Goal: Check status: Check status

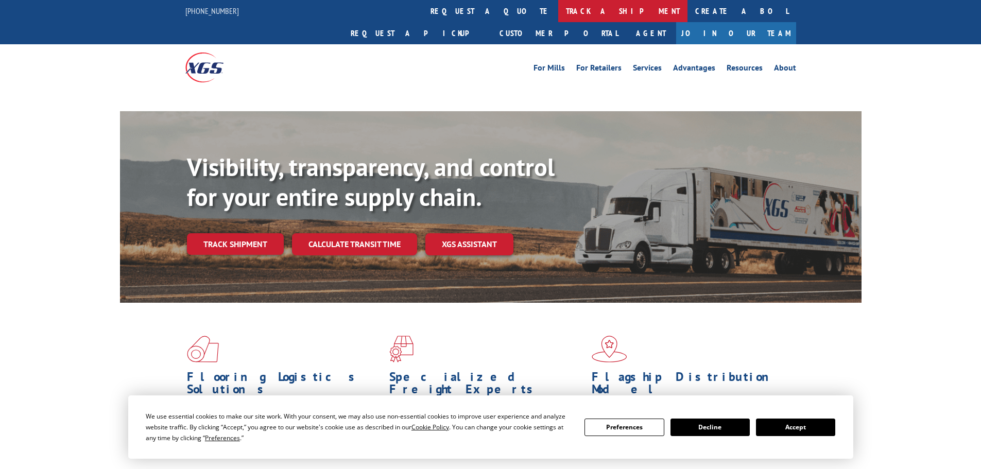
click at [558, 13] on link "track a shipment" at bounding box center [622, 11] width 129 height 22
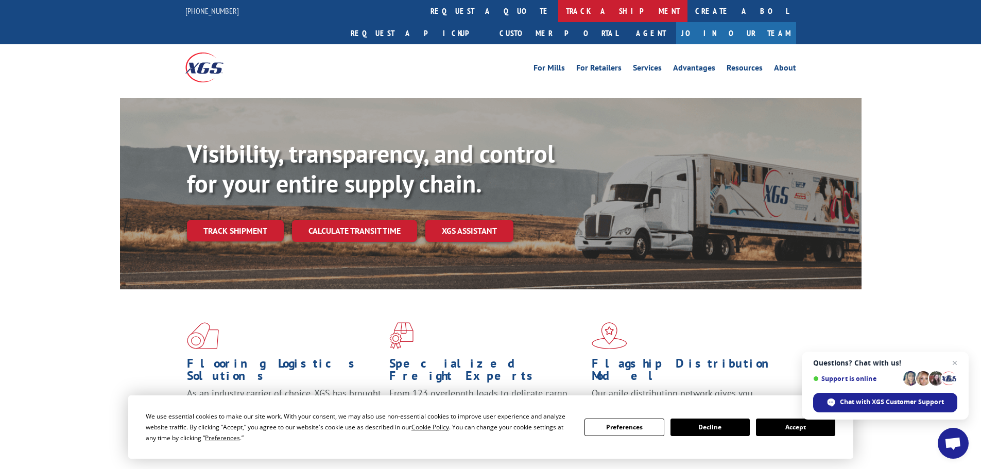
click at [558, 10] on link "track a shipment" at bounding box center [622, 11] width 129 height 22
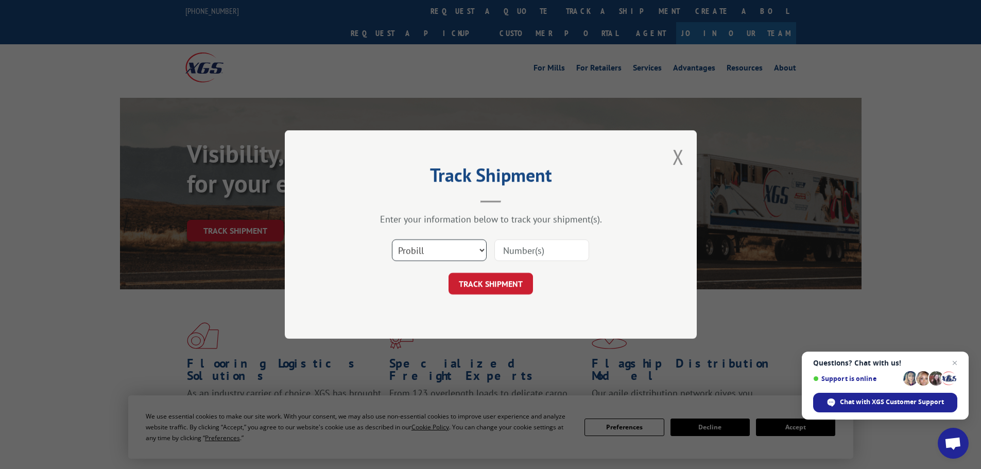
click at [425, 253] on select "Select category... Probill BOL PO" at bounding box center [439, 250] width 95 height 22
select select "po"
click at [392, 239] on select "Select category... Probill BOL PO" at bounding box center [439, 250] width 95 height 22
click at [530, 250] on input at bounding box center [541, 250] width 95 height 22
paste input "13505395"
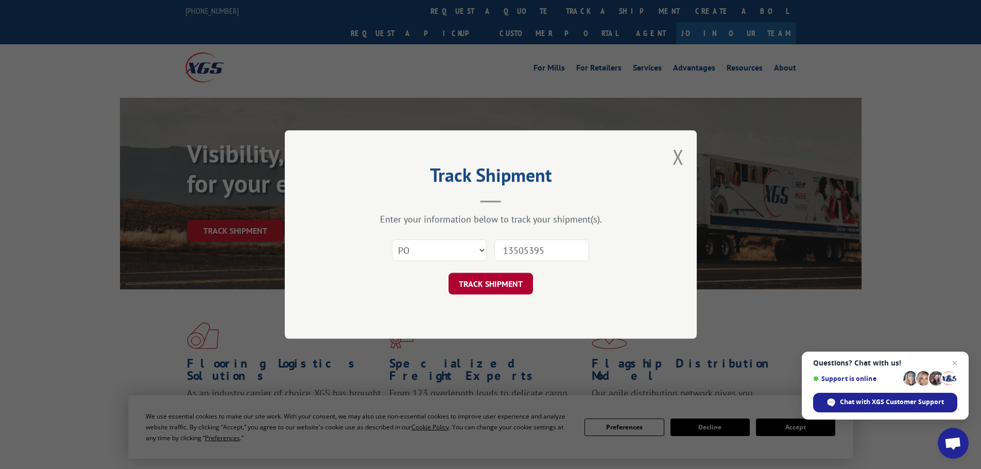
type input "13505395"
click at [511, 290] on button "TRACK SHIPMENT" at bounding box center [490, 284] width 84 height 22
